Goal: Transaction & Acquisition: Purchase product/service

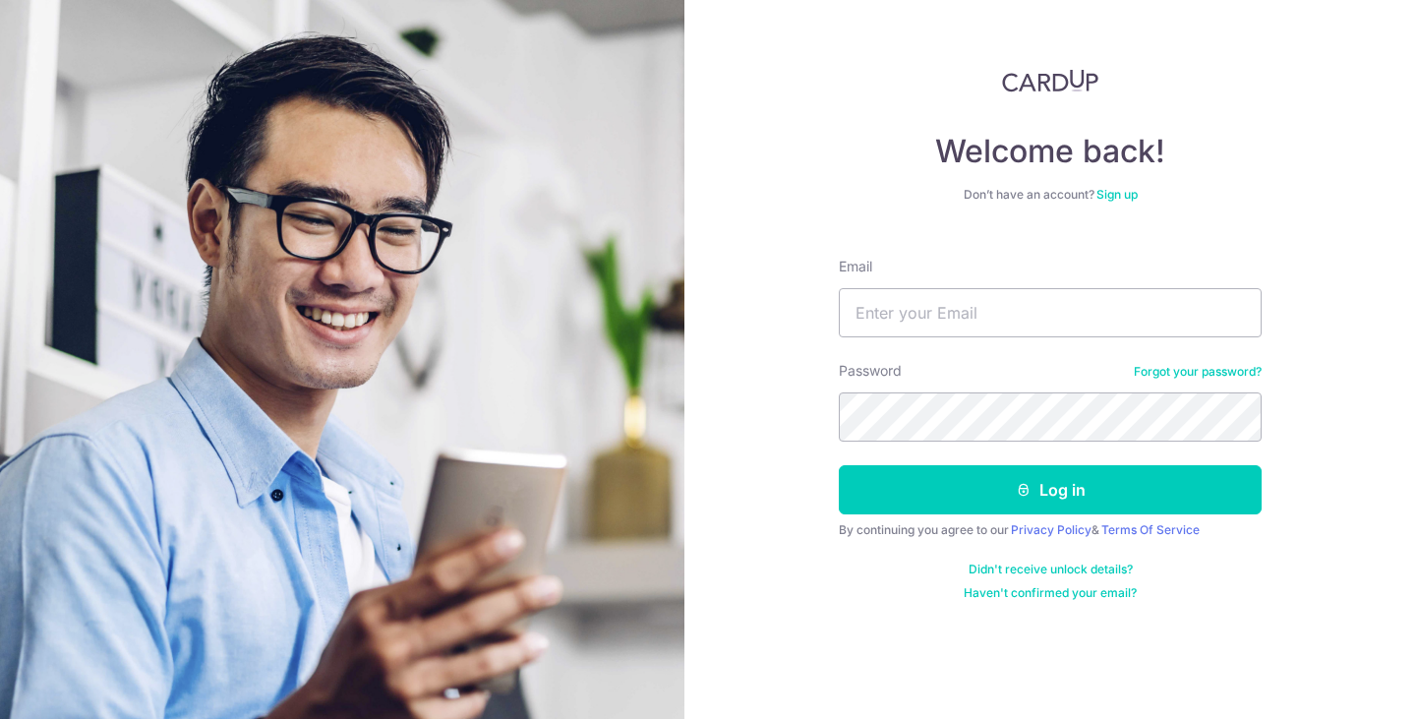
click at [954, 314] on input "Email" at bounding box center [1050, 312] width 423 height 49
type input "anubhavkumar.iitd@gmail.com"
click at [839, 465] on button "Log in" at bounding box center [1050, 489] width 423 height 49
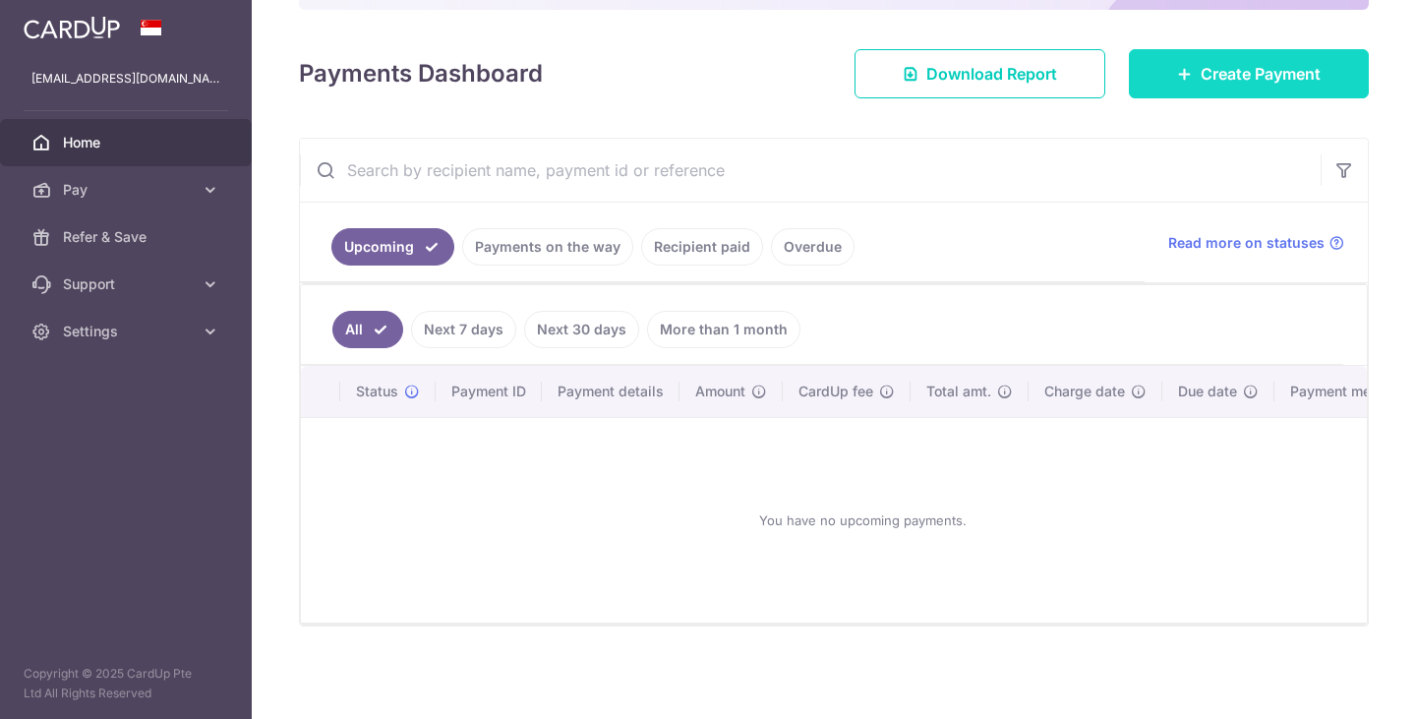
click at [1177, 66] on icon at bounding box center [1185, 74] width 16 height 16
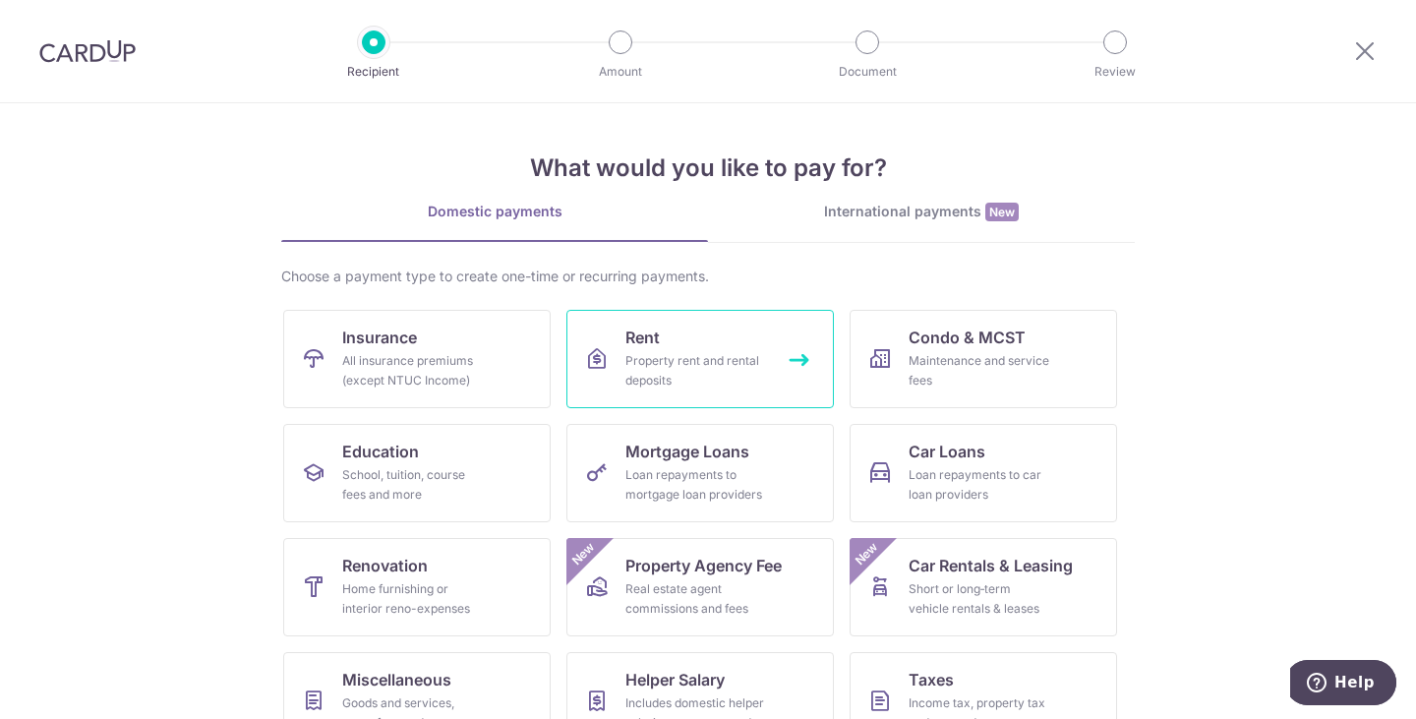
click at [663, 326] on link "Rent Property rent and rental deposits" at bounding box center [699, 359] width 267 height 98
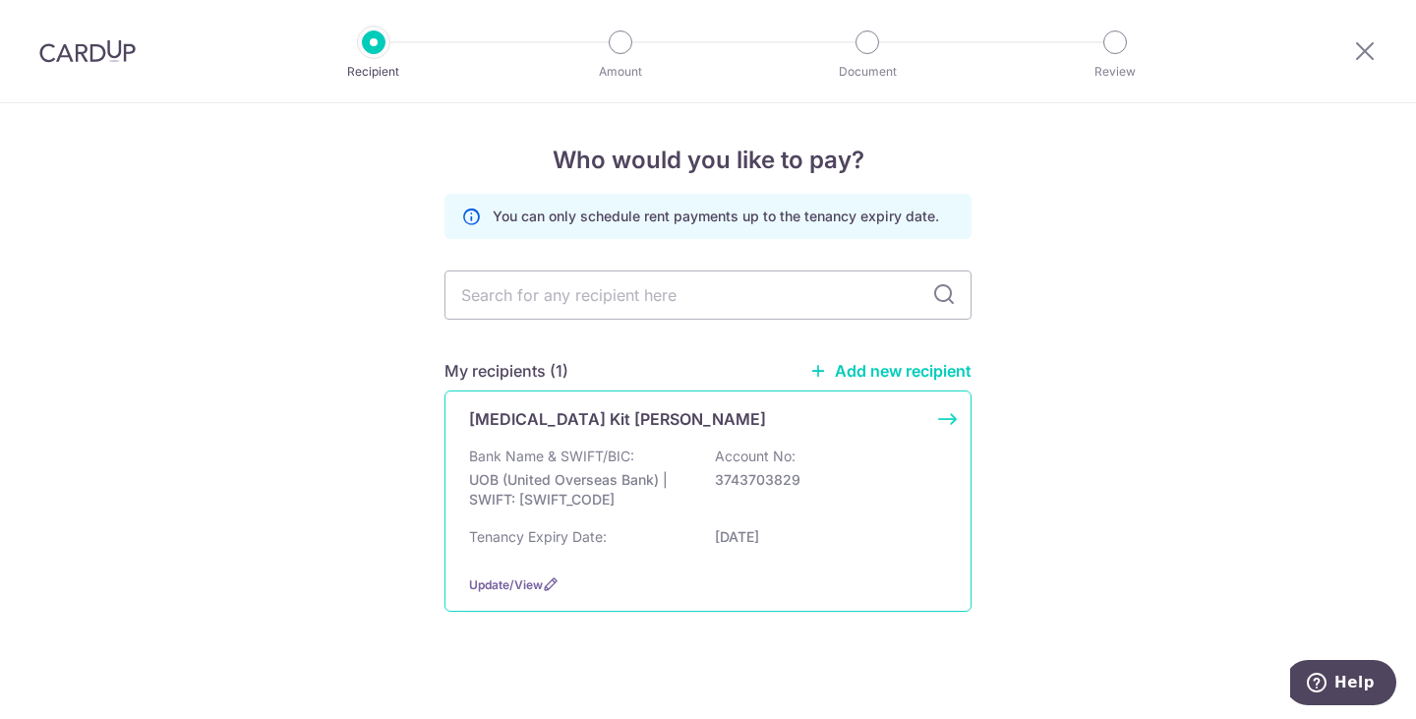
click at [746, 494] on div "Bank Name & SWIFT/BIC: UOB (United Overseas Bank) | SWIFT: UOVBSGSGXXX Account …" at bounding box center [708, 482] width 478 height 73
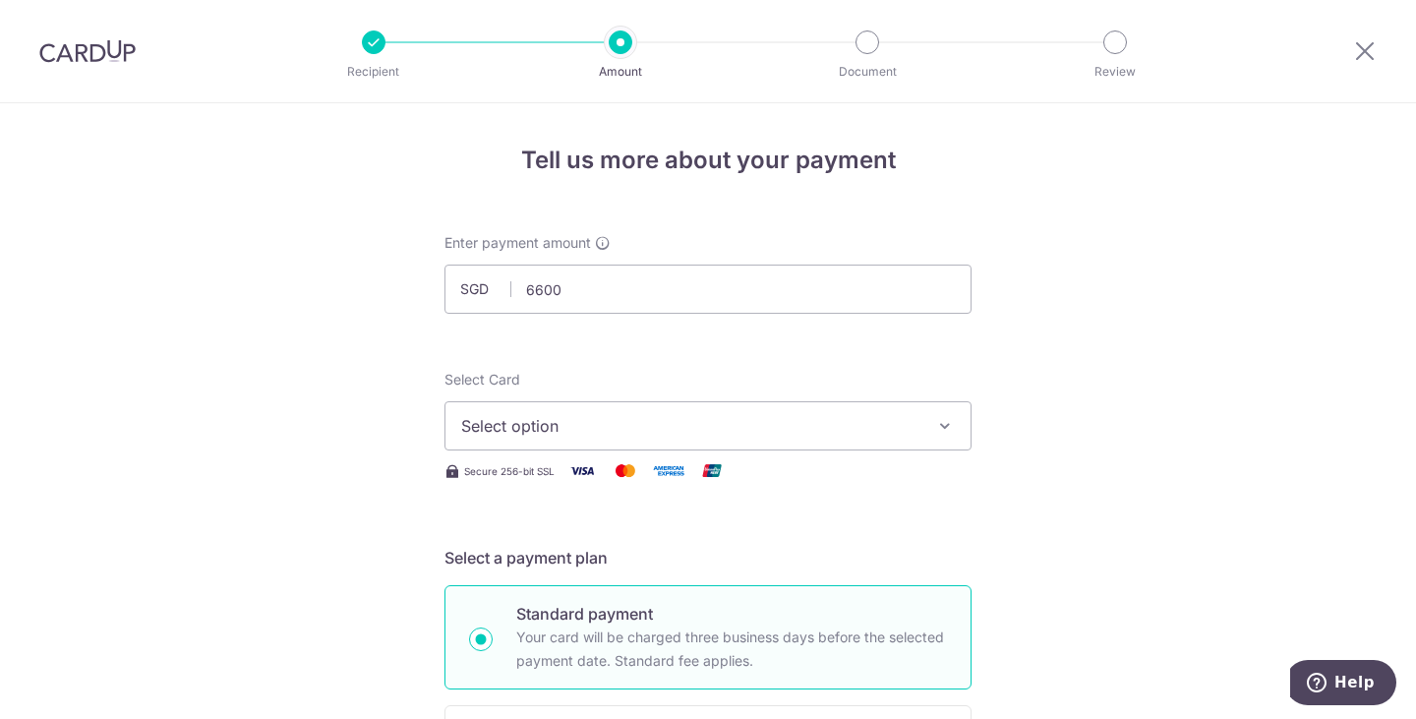
type input "6,600.00"
drag, startPoint x: 1213, startPoint y: 397, endPoint x: 1017, endPoint y: 409, distance: 197.0
click at [904, 414] on span "Select option" at bounding box center [690, 426] width 458 height 24
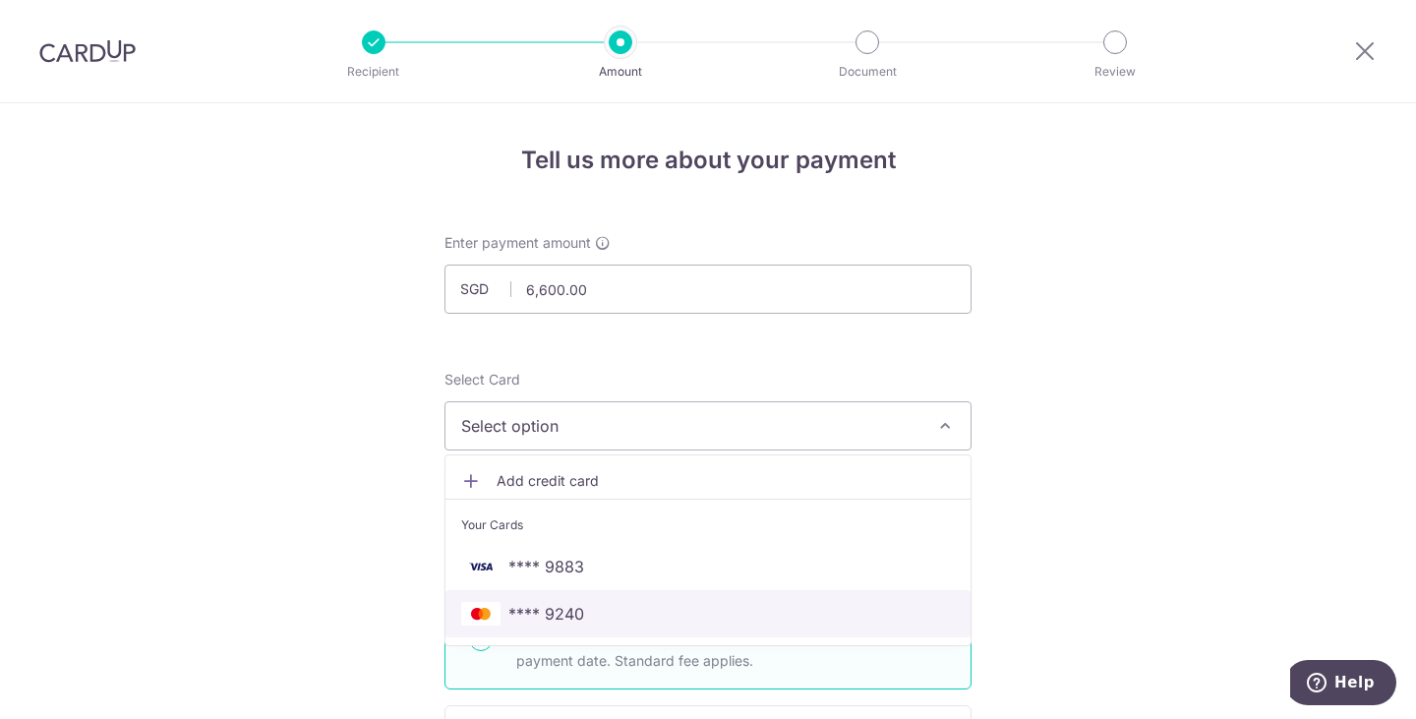
click at [620, 617] on span "**** 9240" at bounding box center [708, 614] width 494 height 24
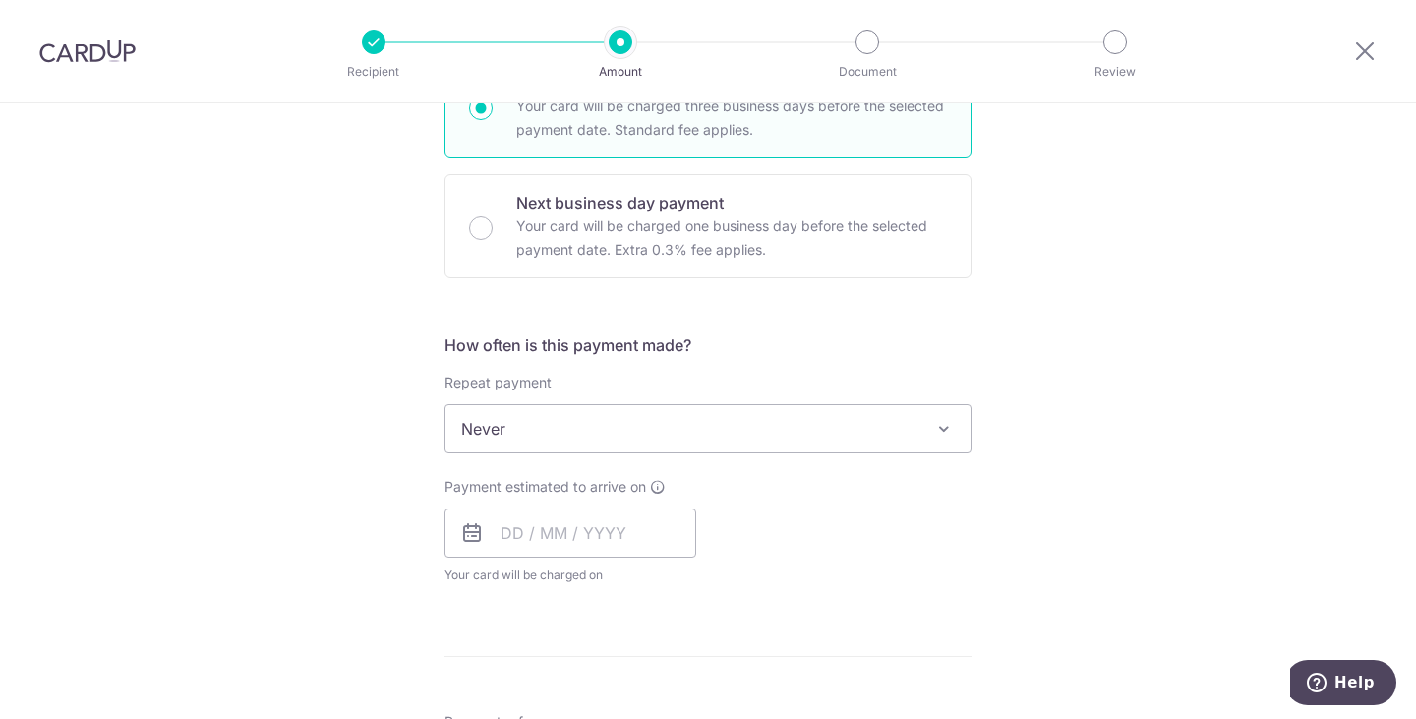
scroll to position [533, 0]
click at [585, 526] on input "text" at bounding box center [570, 530] width 252 height 49
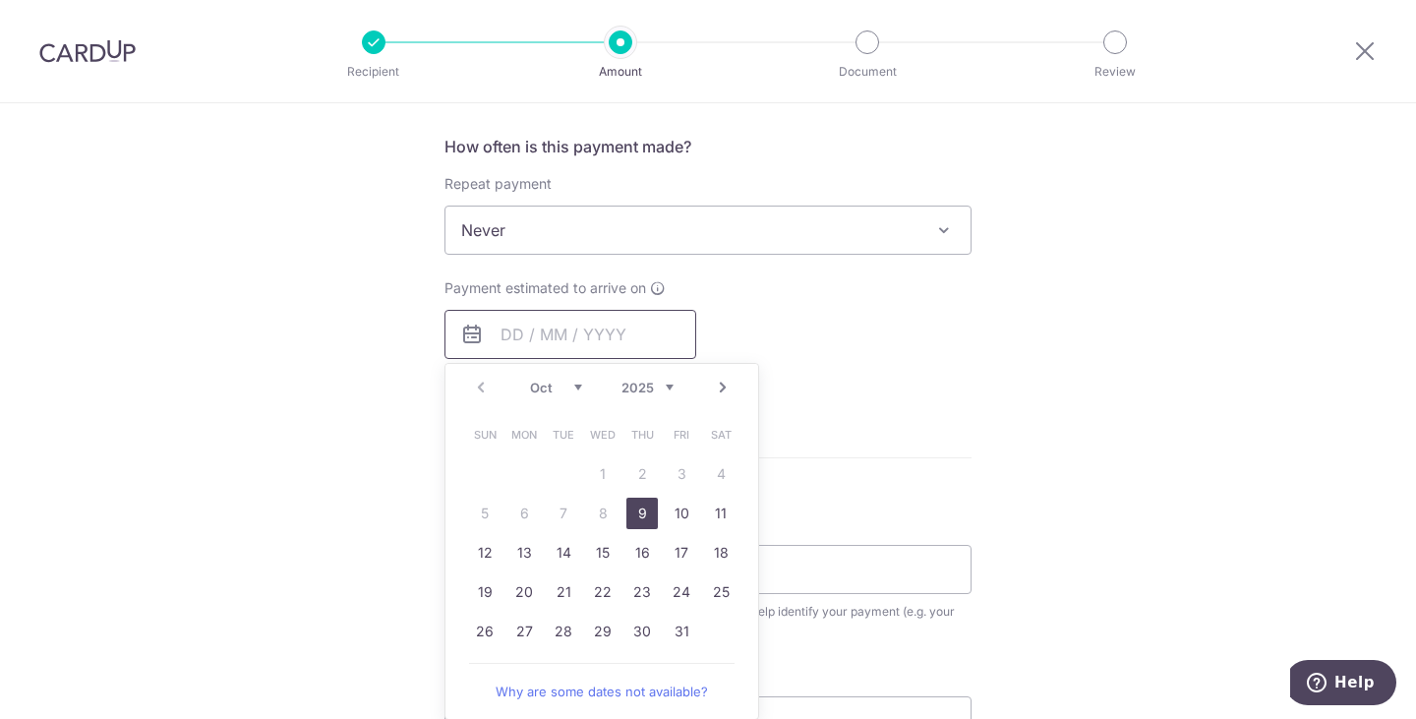
scroll to position [737, 0]
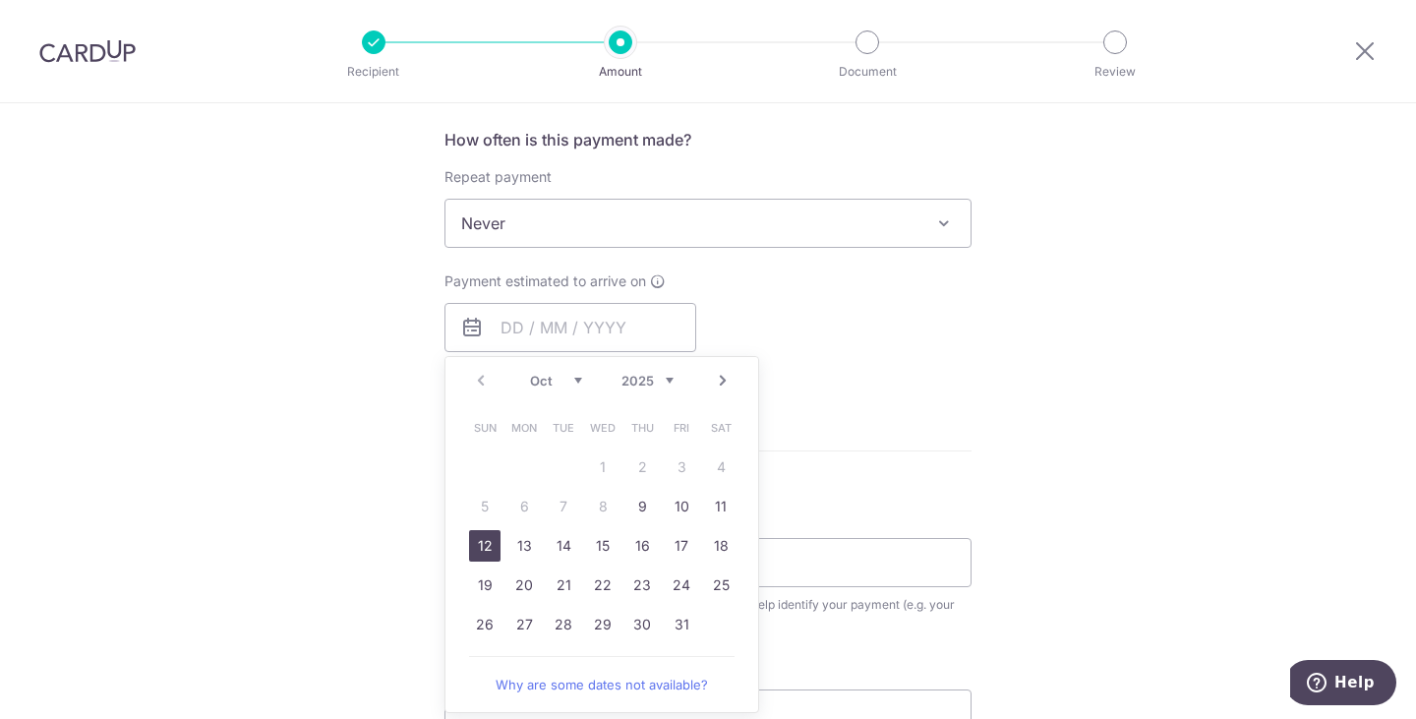
click at [485, 548] on link "12" at bounding box center [484, 545] width 31 height 31
type input "12/10/2025"
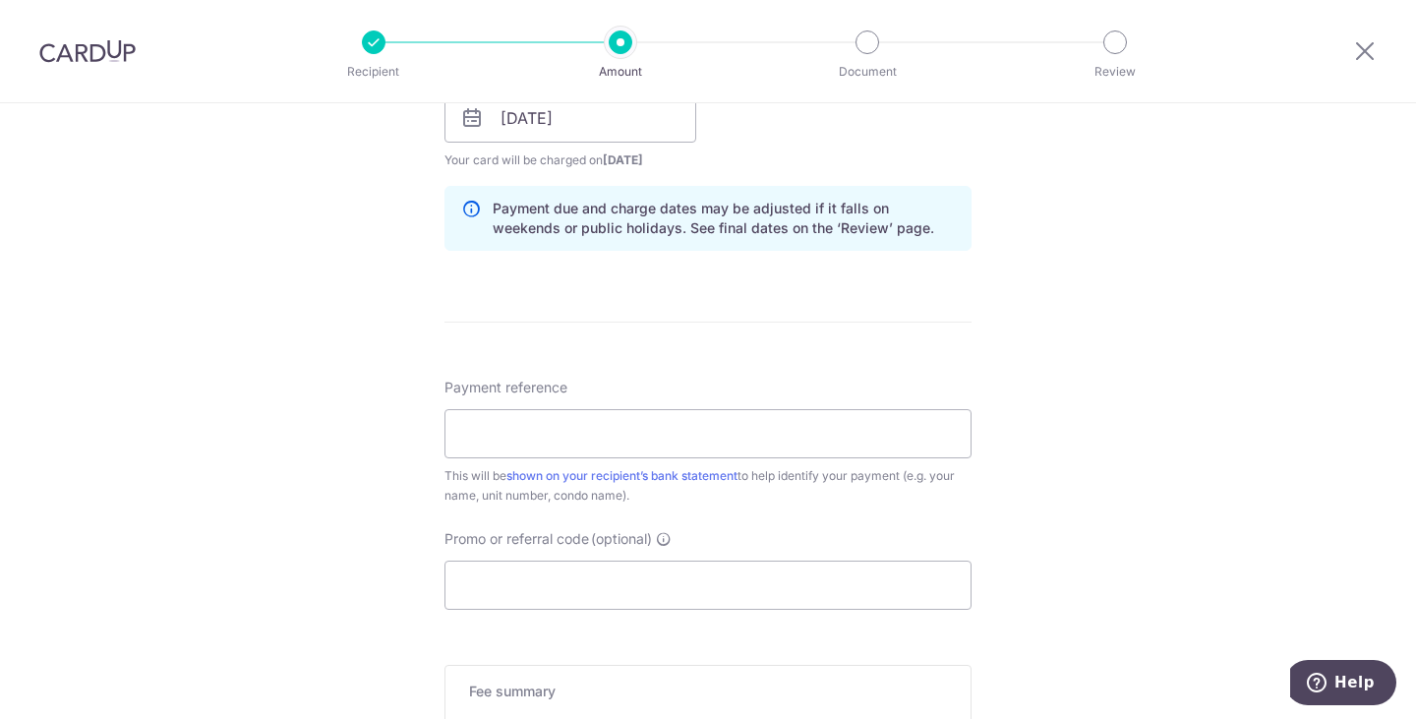
scroll to position [949, 0]
click at [606, 431] on input "Payment reference" at bounding box center [707, 430] width 527 height 49
type input "Rent for 10-12 66 Marine Parade Rd"
click at [570, 589] on input "Promo or referral code (optional)" at bounding box center [707, 582] width 527 height 49
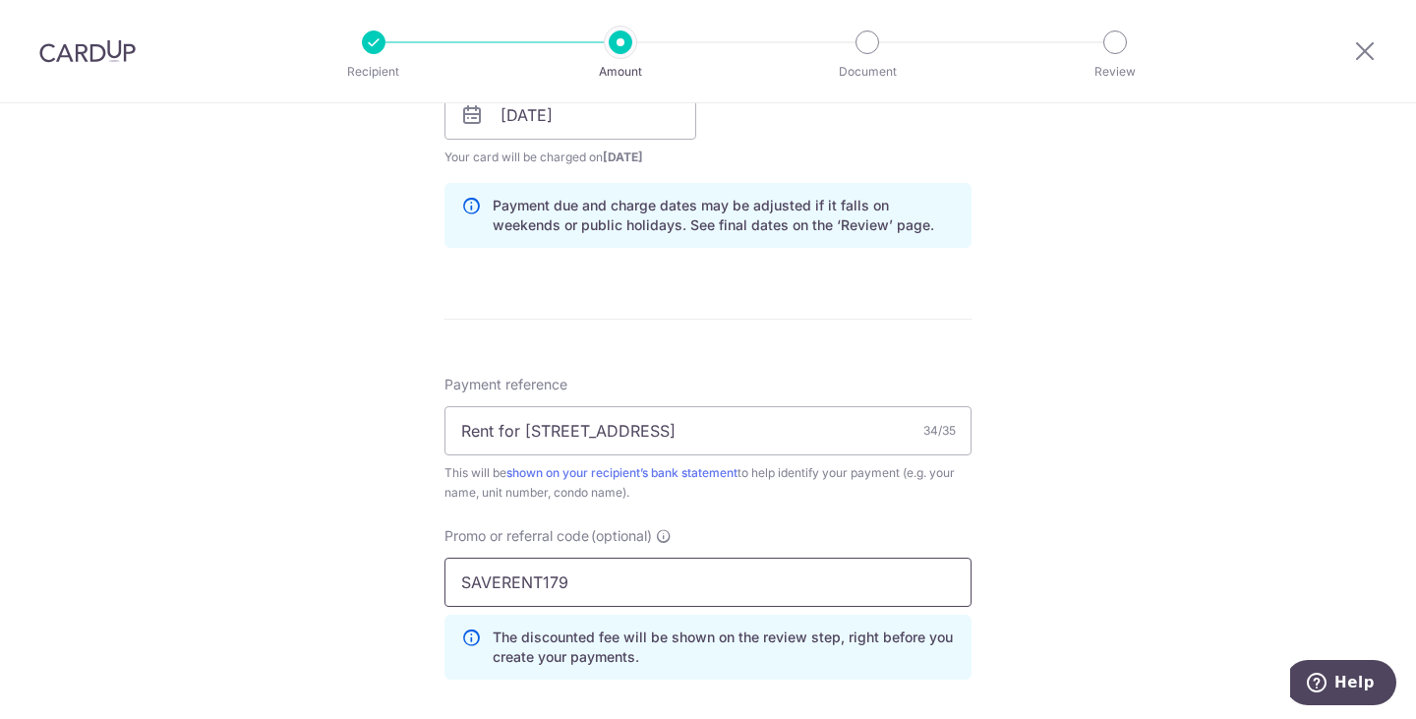
type input "SAVERENT179"
click at [1011, 520] on div "Tell us more about your payment Enter payment amount SGD 6,600.00 6600.00 Selec…" at bounding box center [708, 128] width 1416 height 1948
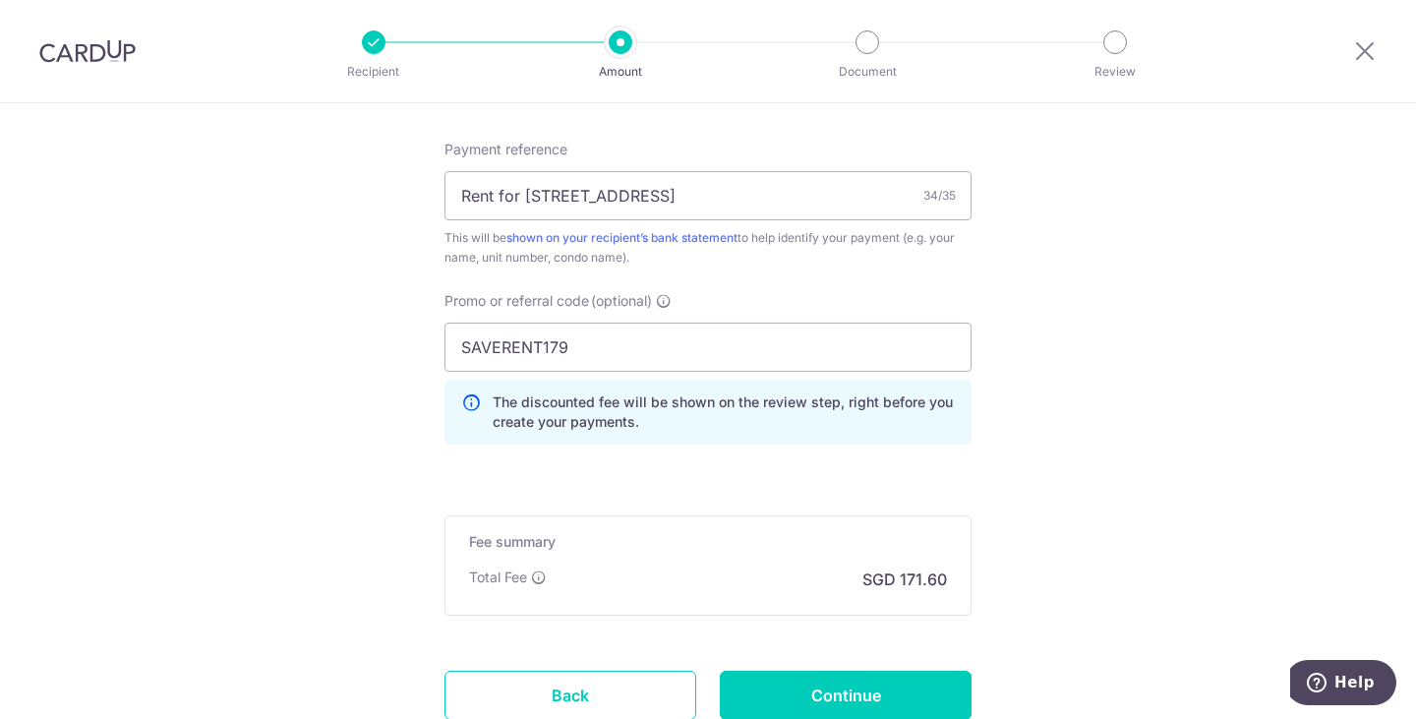
scroll to position [1212, 0]
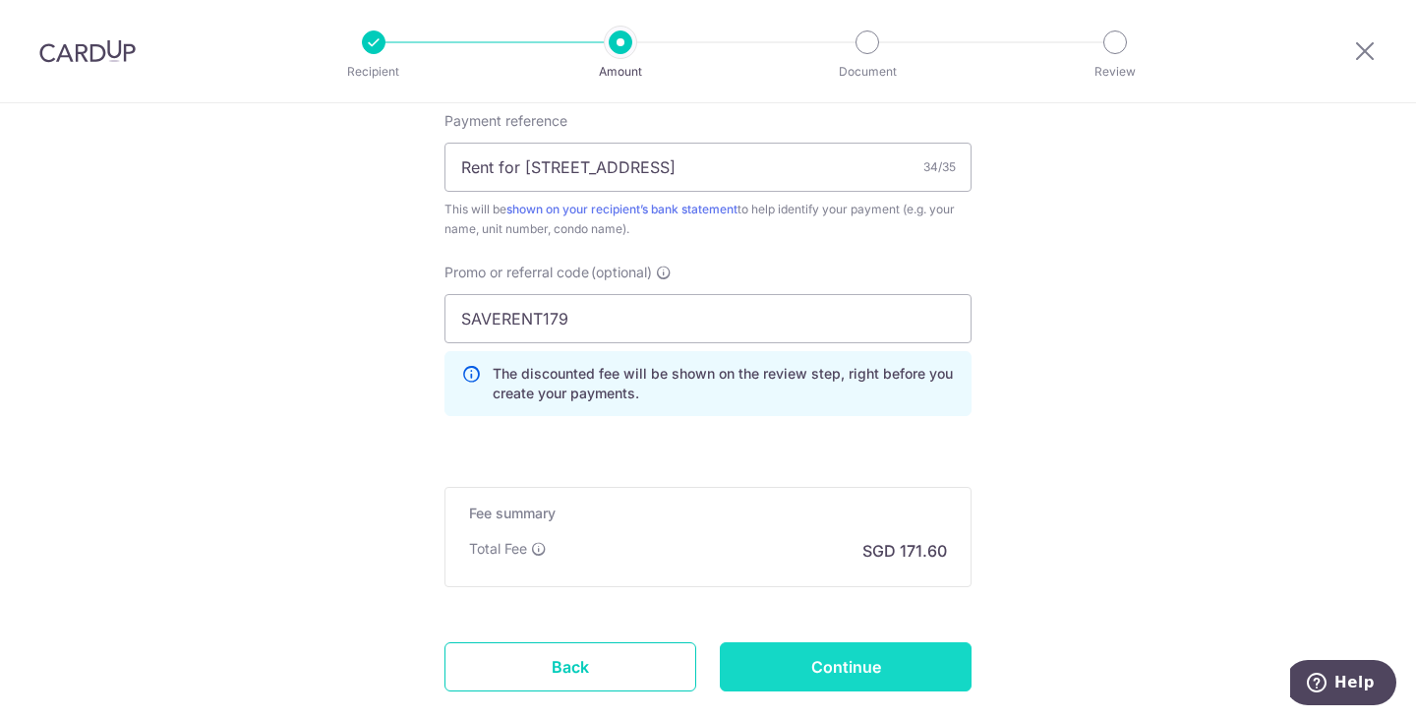
click at [901, 671] on input "Continue" at bounding box center [846, 666] width 252 height 49
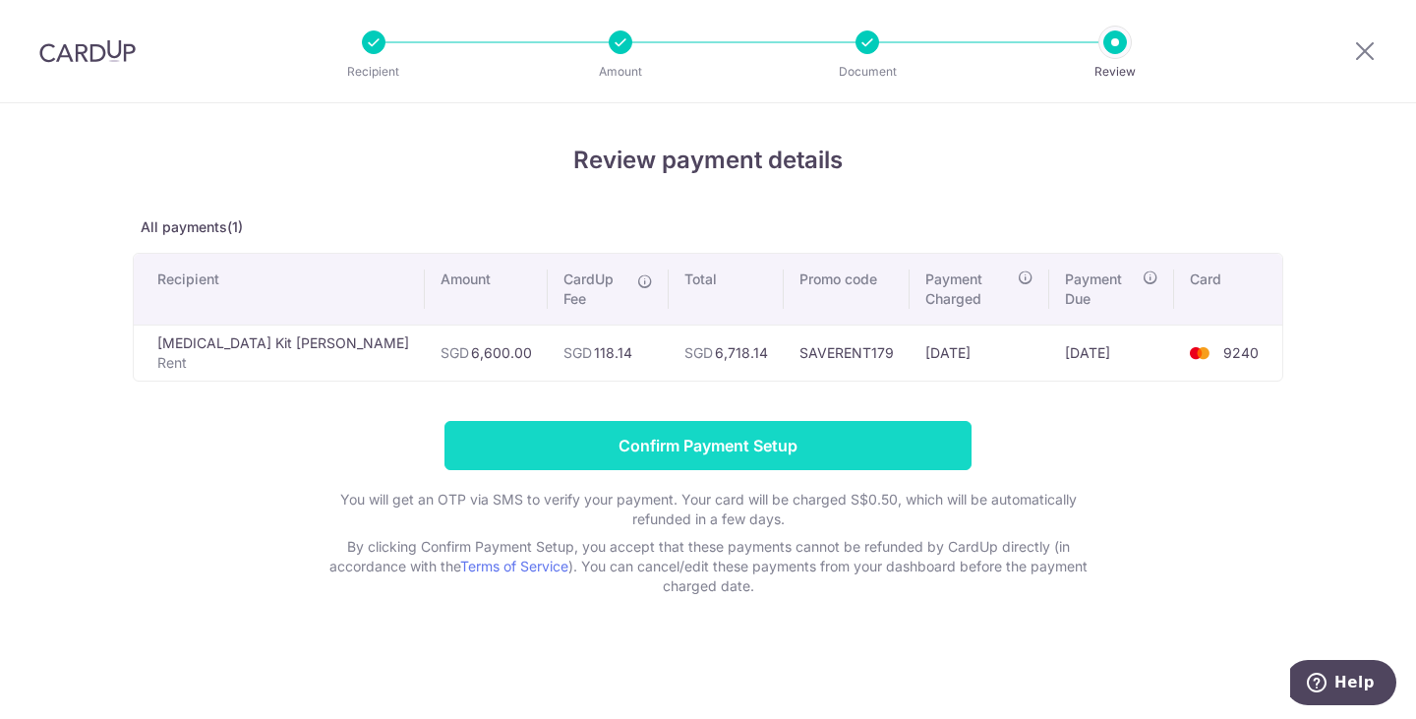
click at [734, 438] on input "Confirm Payment Setup" at bounding box center [707, 445] width 527 height 49
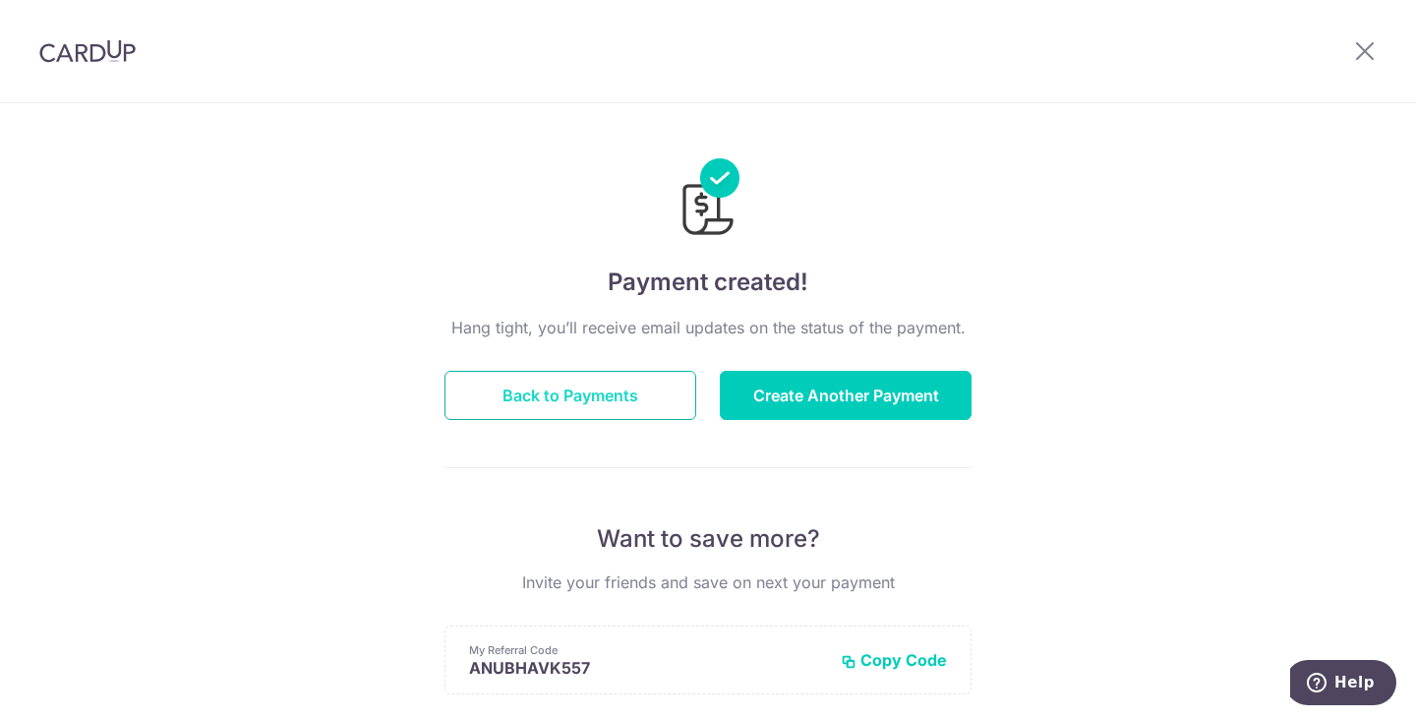
click at [624, 392] on button "Back to Payments" at bounding box center [570, 395] width 252 height 49
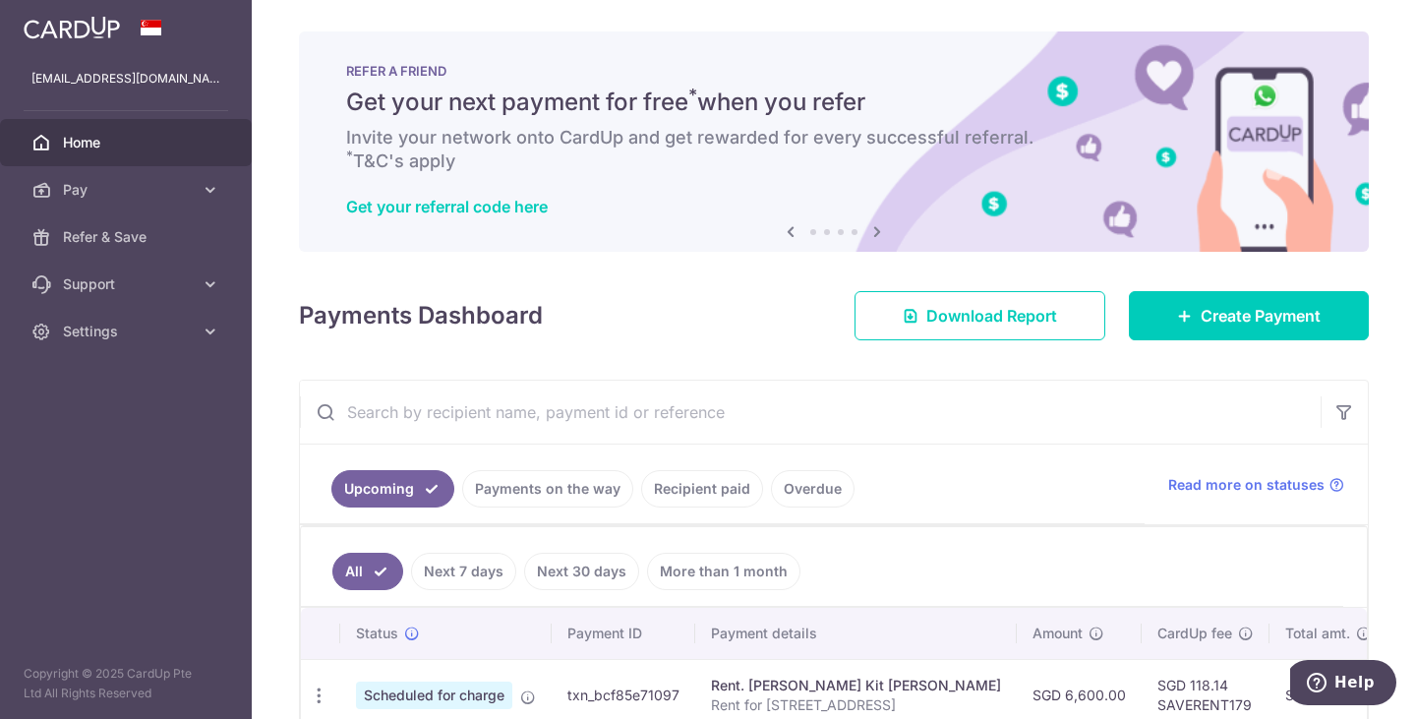
scroll to position [118, 0]
